Goal: Go to known website: Access a specific website the user already knows

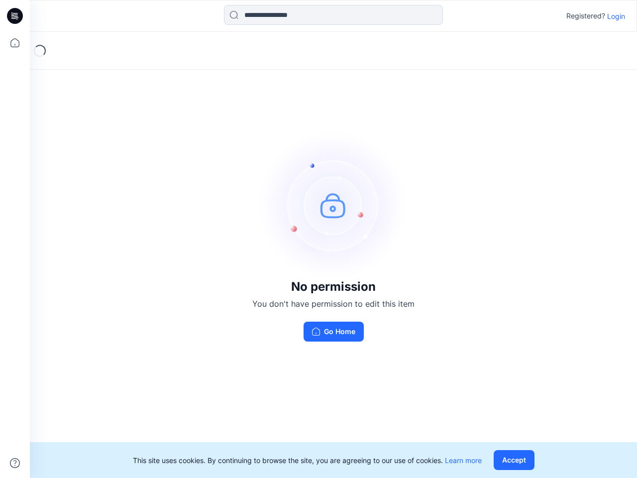
click at [319, 239] on img at bounding box center [333, 204] width 149 height 149
click at [15, 16] on icon at bounding box center [16, 16] width 4 height 0
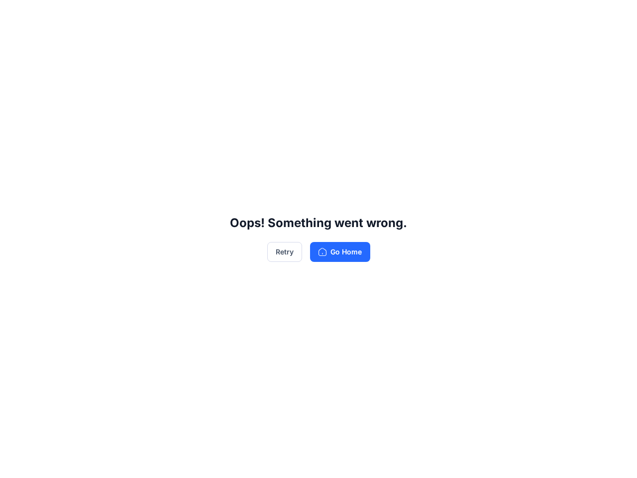
click at [15, 43] on div "Oops! Something went wrong. Retry Go Home" at bounding box center [318, 239] width 637 height 478
click at [15, 463] on div "Oops! Something went wrong. Retry Go Home" at bounding box center [318, 239] width 637 height 478
click at [334, 15] on div "Oops! Something went wrong. Retry Go Home" at bounding box center [318, 239] width 637 height 478
click at [617, 16] on div "Oops! Something went wrong. Retry Go Home" at bounding box center [318, 239] width 637 height 478
click at [516, 460] on div "Oops! Something went wrong. Retry Go Home" at bounding box center [318, 239] width 637 height 478
